Goal: Task Accomplishment & Management: Manage account settings

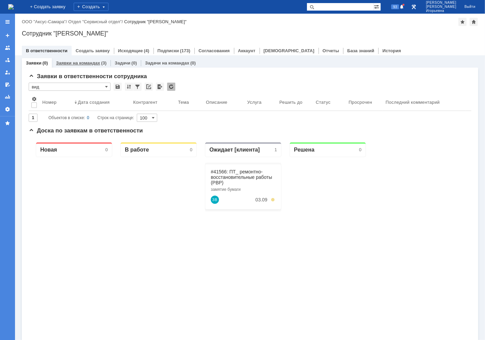
click at [82, 62] on link "Заявки на командах" at bounding box center [78, 62] width 44 height 5
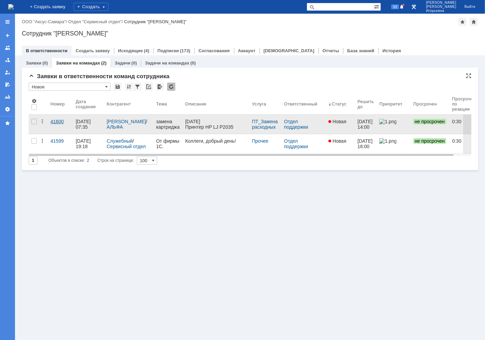
click at [55, 121] on div "41600" at bounding box center [61, 121] width 20 height 5
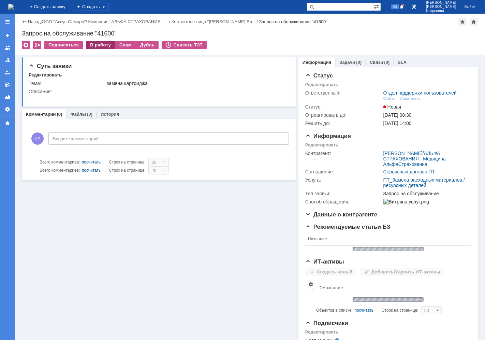
click at [97, 42] on div "В работу" at bounding box center [100, 45] width 29 height 8
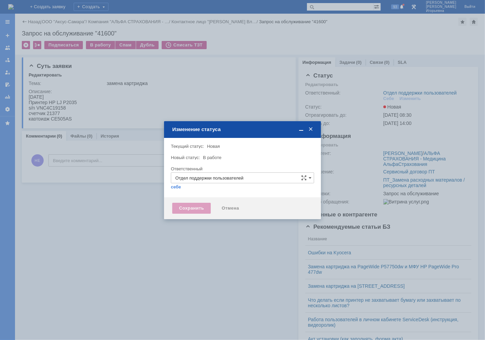
type input "[PERSON_NAME]"
click at [192, 206] on div "Сохранить" at bounding box center [191, 208] width 39 height 11
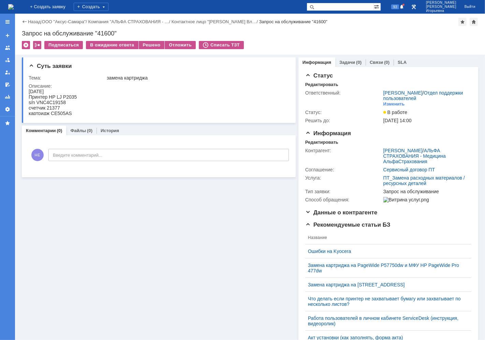
click at [12, 6] on img at bounding box center [10, 6] width 5 height 5
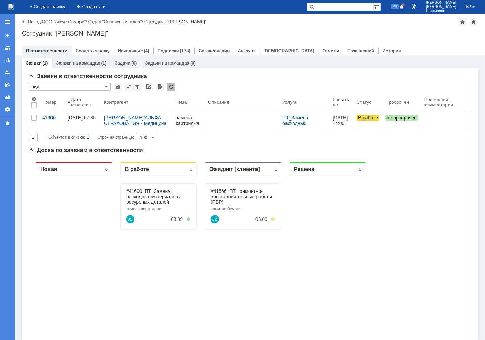
click at [87, 64] on link "Заявки на командах" at bounding box center [78, 62] width 44 height 5
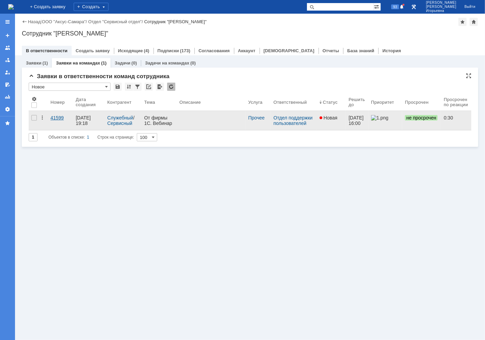
click at [55, 120] on div "41599" at bounding box center [61, 117] width 20 height 5
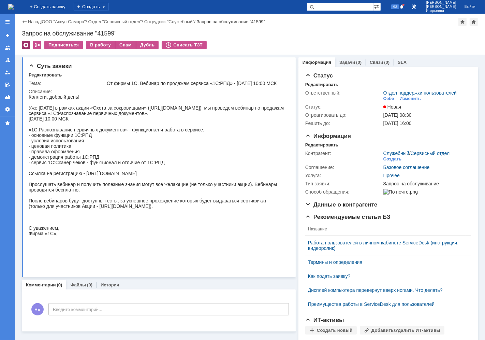
click at [27, 46] on div at bounding box center [26, 45] width 8 height 8
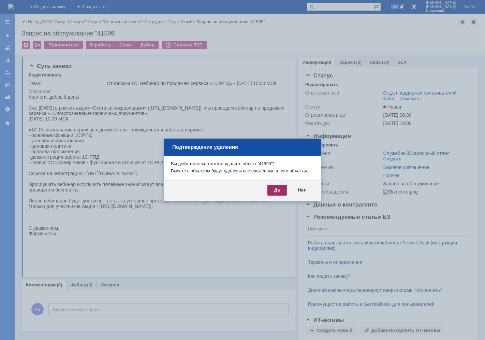
click at [276, 192] on div "Да" at bounding box center [277, 190] width 19 height 11
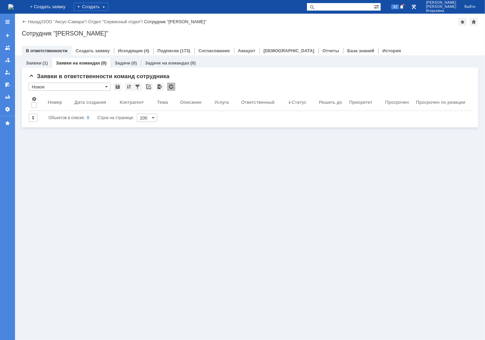
click at [14, 9] on img at bounding box center [10, 6] width 5 height 5
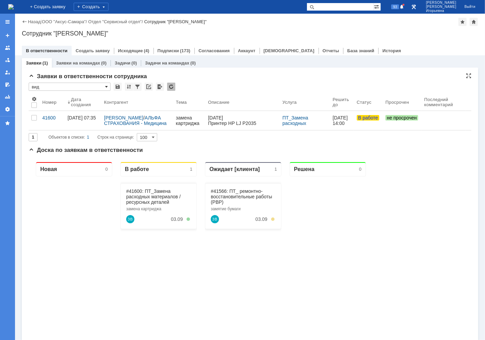
click at [105, 86] on span at bounding box center [106, 86] width 3 height 5
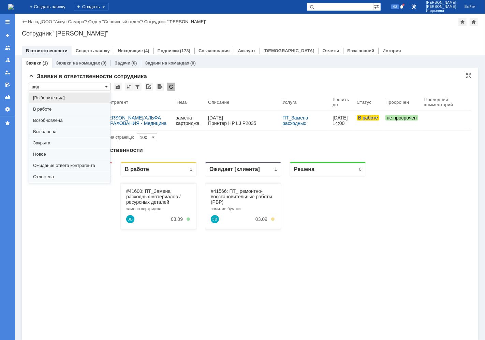
scroll to position [19, 0]
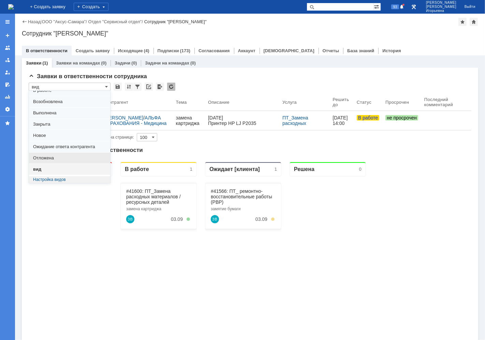
click at [44, 158] on span "Отложена" at bounding box center [69, 157] width 73 height 5
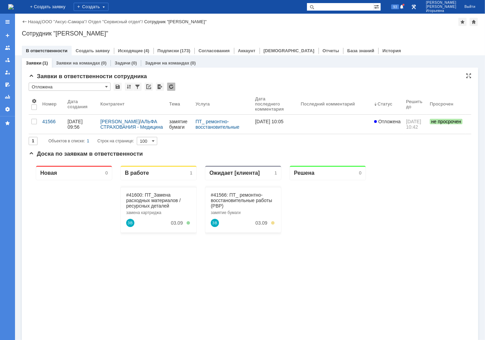
scroll to position [0, 0]
type input "Отложена"
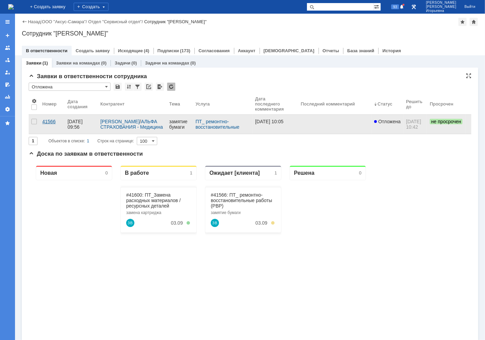
click at [48, 120] on div "41566" at bounding box center [52, 121] width 20 height 5
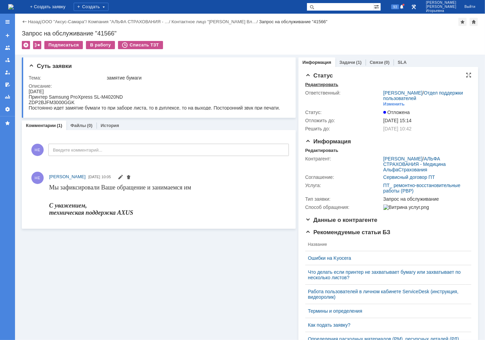
click at [308, 85] on div "Редактировать" at bounding box center [321, 84] width 33 height 5
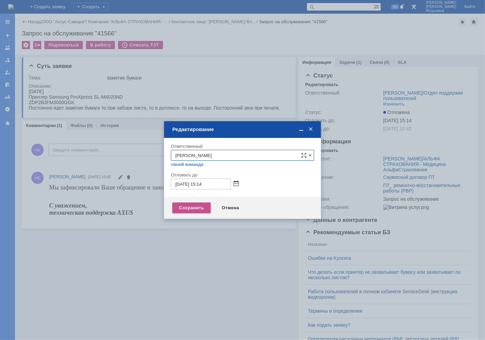
click at [235, 181] on span at bounding box center [236, 183] width 5 height 5
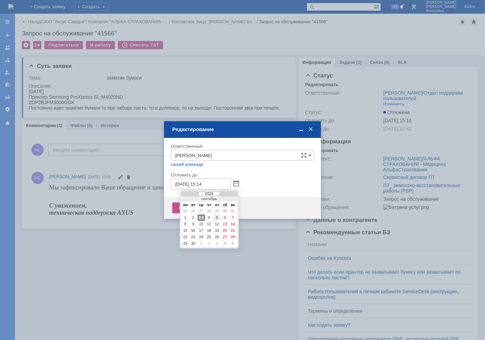
click at [215, 216] on div "5" at bounding box center [217, 218] width 7 height 6
type input "05.09.2025 15:14"
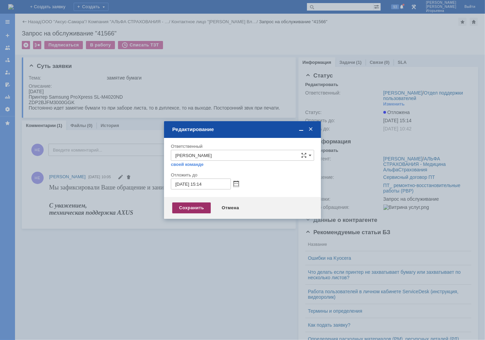
click at [188, 209] on div "Сохранить" at bounding box center [191, 207] width 39 height 11
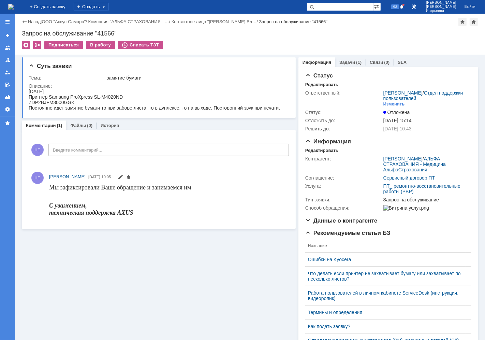
click at [14, 6] on img at bounding box center [10, 6] width 5 height 5
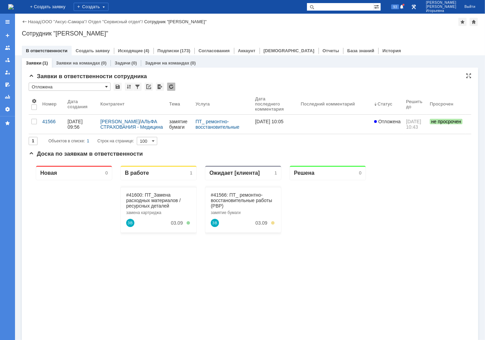
click at [108, 87] on span at bounding box center [106, 86] width 3 height 5
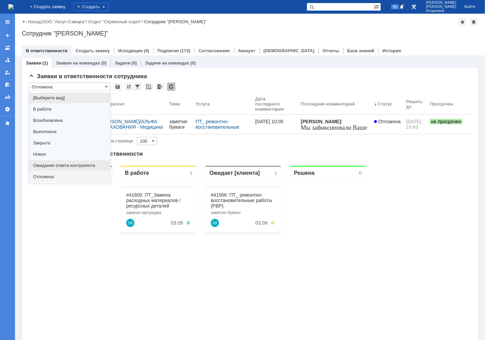
click at [61, 165] on span "Ожидание ответа контрагента" at bounding box center [69, 165] width 73 height 5
type input "Ожидание ответа контрагента"
type input "20"
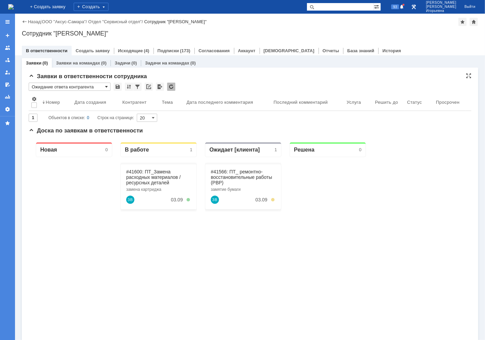
click at [107, 85] on span at bounding box center [106, 86] width 3 height 5
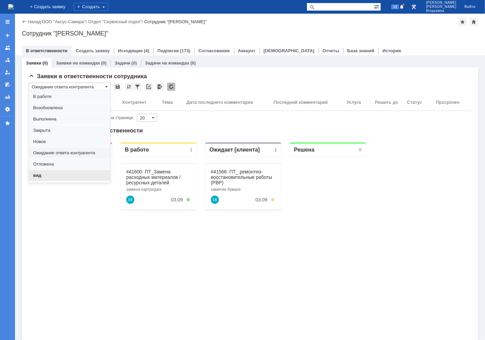
scroll to position [19, 0]
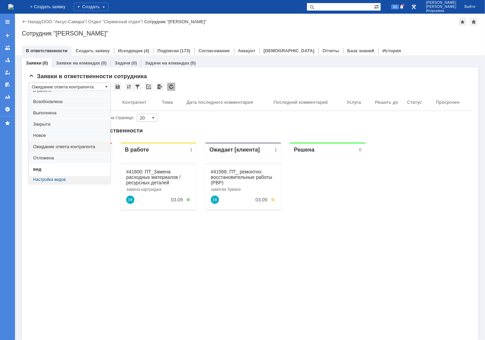
click at [44, 172] on span "вид" at bounding box center [69, 169] width 73 height 5
type input "вид"
type input "100"
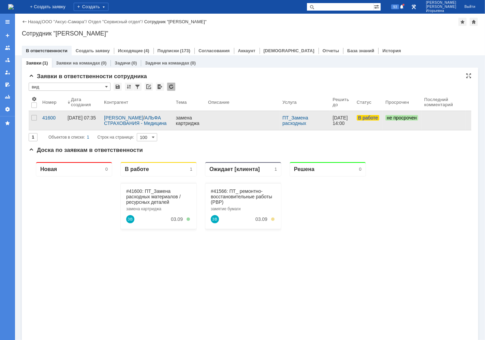
scroll to position [0, 0]
type input "вид"
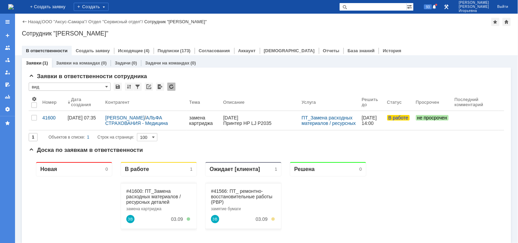
click at [376, 5] on input "text" at bounding box center [372, 7] width 67 height 8
type input "28732"
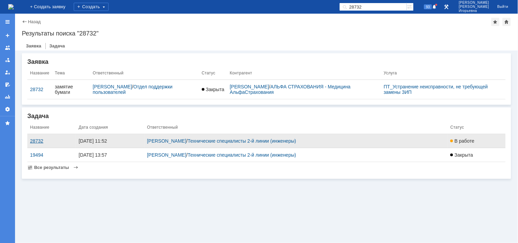
click at [36, 141] on div "28732" at bounding box center [51, 140] width 43 height 5
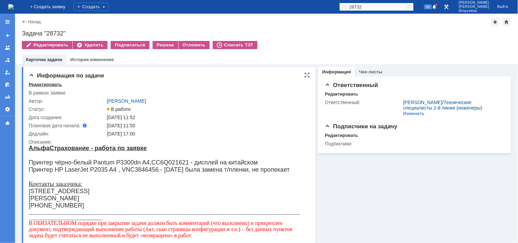
click at [43, 84] on div "Редактировать" at bounding box center [45, 84] width 33 height 5
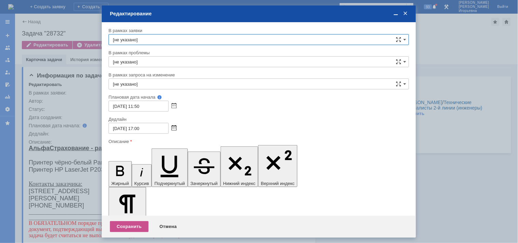
click at [174, 127] on span at bounding box center [173, 128] width 5 height 5
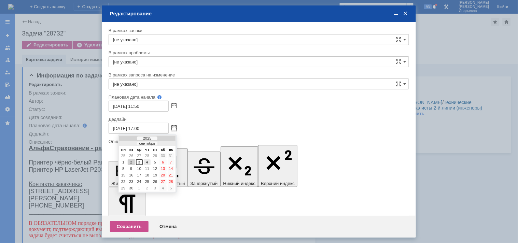
click at [148, 161] on div "4" at bounding box center [147, 162] width 7 height 6
type input "[DATE] 17:00"
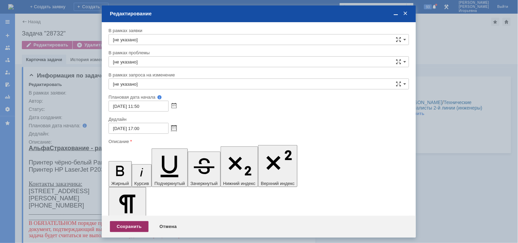
click at [125, 224] on div "Сохранить" at bounding box center [129, 226] width 39 height 11
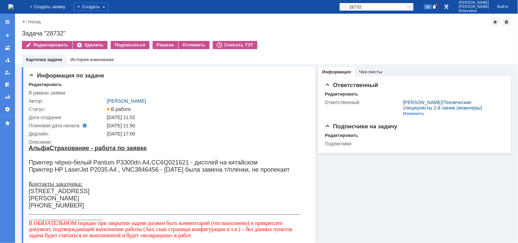
click at [385, 8] on input "28732" at bounding box center [372, 7] width 67 height 8
type input "28782"
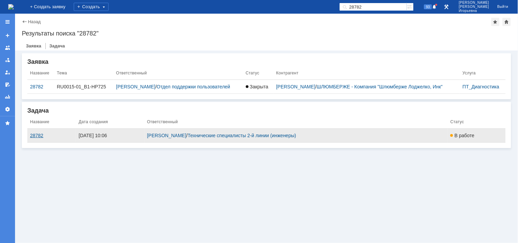
click at [39, 135] on div "28782" at bounding box center [51, 135] width 43 height 5
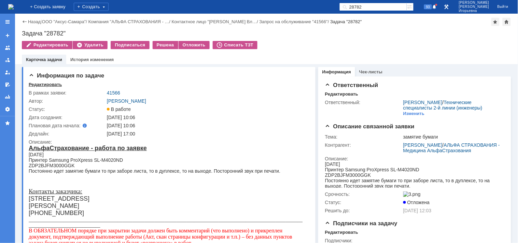
click at [37, 84] on div "Редактировать" at bounding box center [45, 84] width 33 height 5
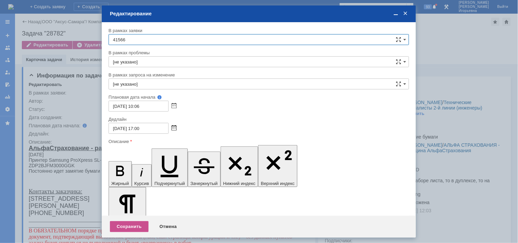
click at [174, 126] on span at bounding box center [173, 128] width 5 height 5
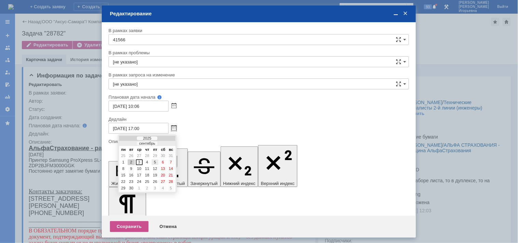
click at [154, 162] on div "5" at bounding box center [155, 162] width 7 height 6
type input "[DATE] 17:00"
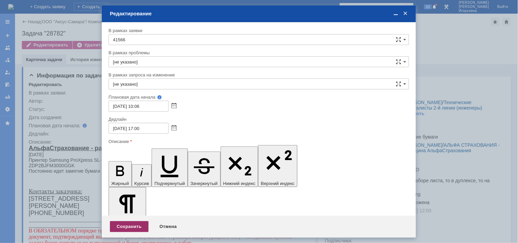
click at [127, 226] on div "Сохранить" at bounding box center [129, 226] width 39 height 11
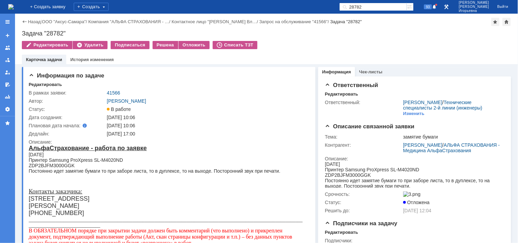
click at [387, 7] on input "28782" at bounding box center [372, 7] width 67 height 8
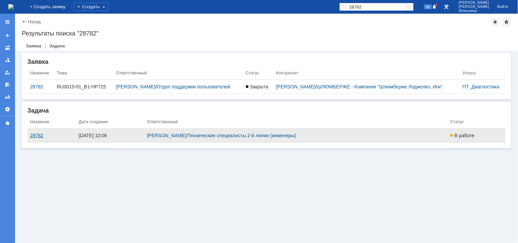
click at [33, 136] on div "28782" at bounding box center [51, 135] width 43 height 5
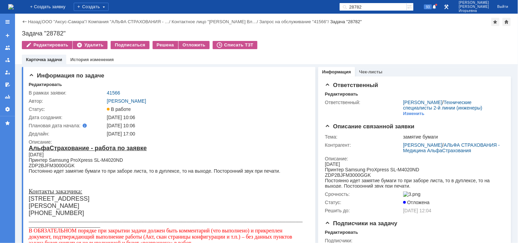
click at [384, 7] on input "28782" at bounding box center [372, 7] width 67 height 8
type input "28732"
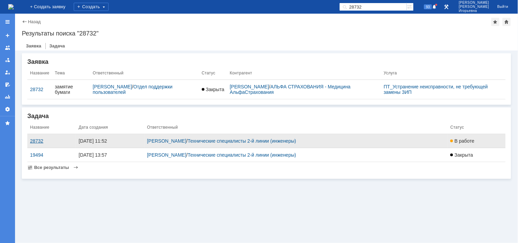
click at [37, 141] on div "28732" at bounding box center [51, 140] width 43 height 5
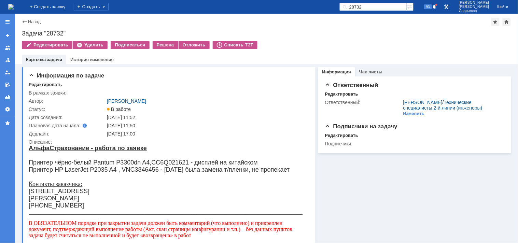
click at [14, 5] on img at bounding box center [10, 6] width 5 height 5
